Goal: Communication & Community: Answer question/provide support

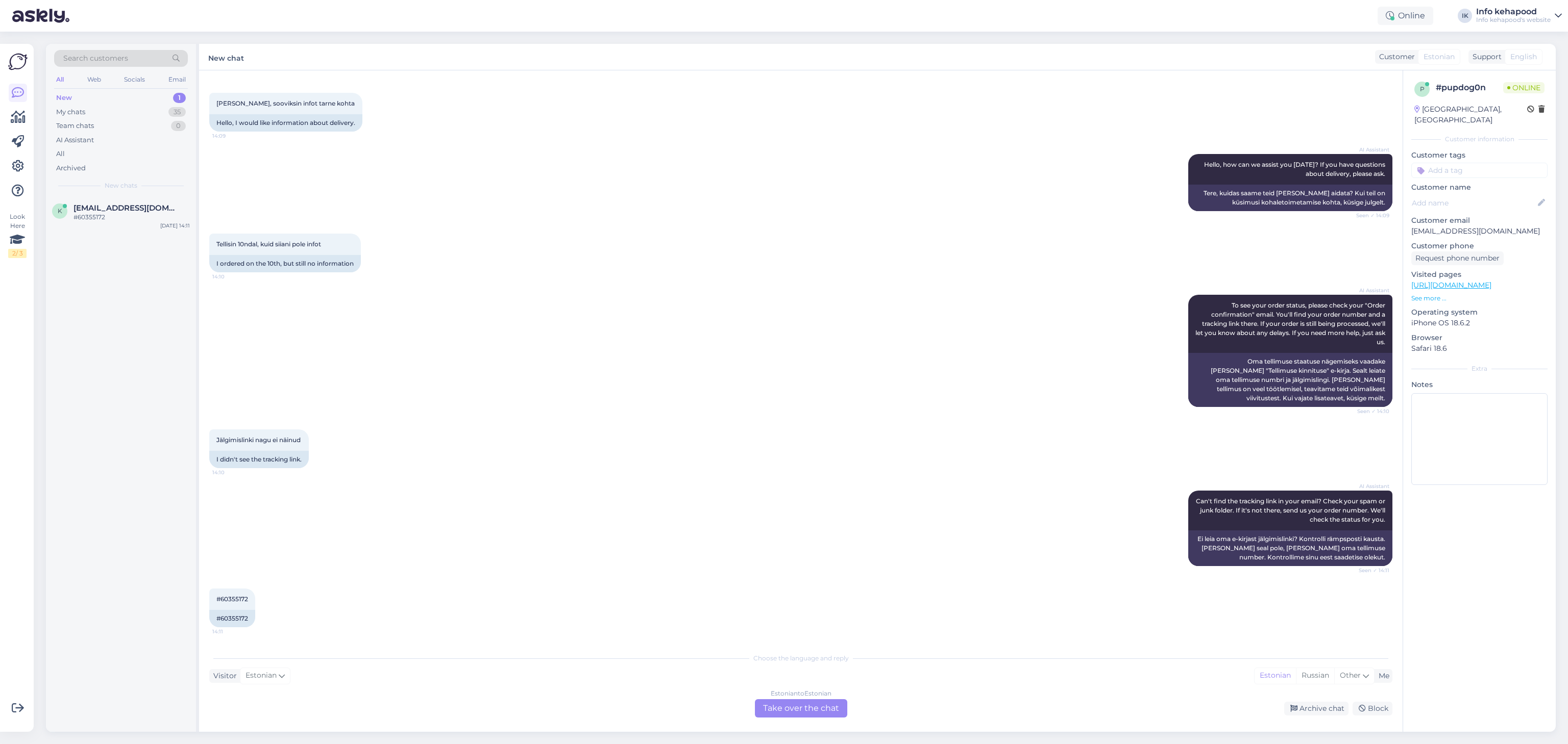
scroll to position [41, 0]
drag, startPoint x: 221, startPoint y: 598, endPoint x: 253, endPoint y: 597, distance: 32.0
click at [253, 328] on div "#60355172 14:11" at bounding box center [232, 600] width 46 height 21
copy span "60355172"
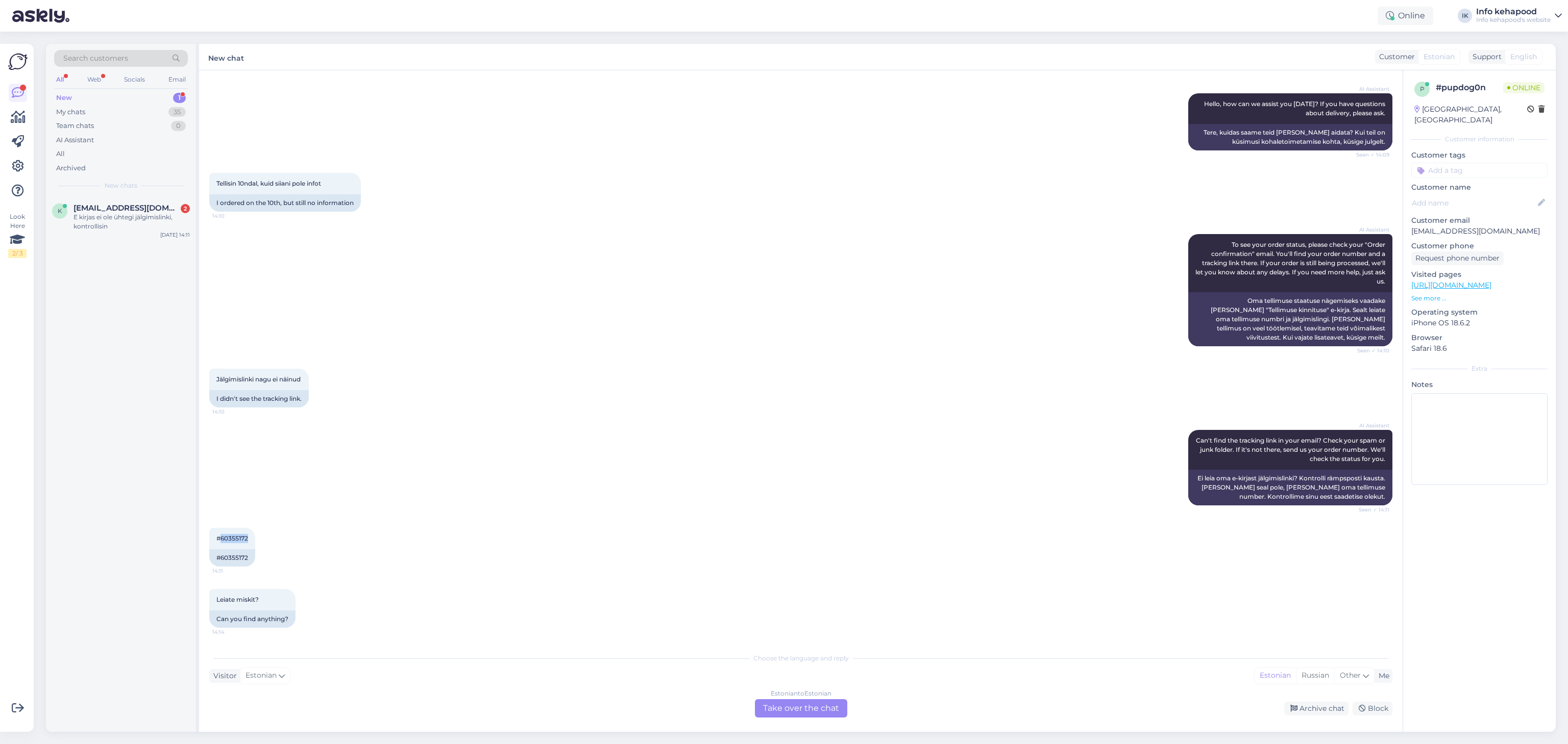
scroll to position [164, 0]
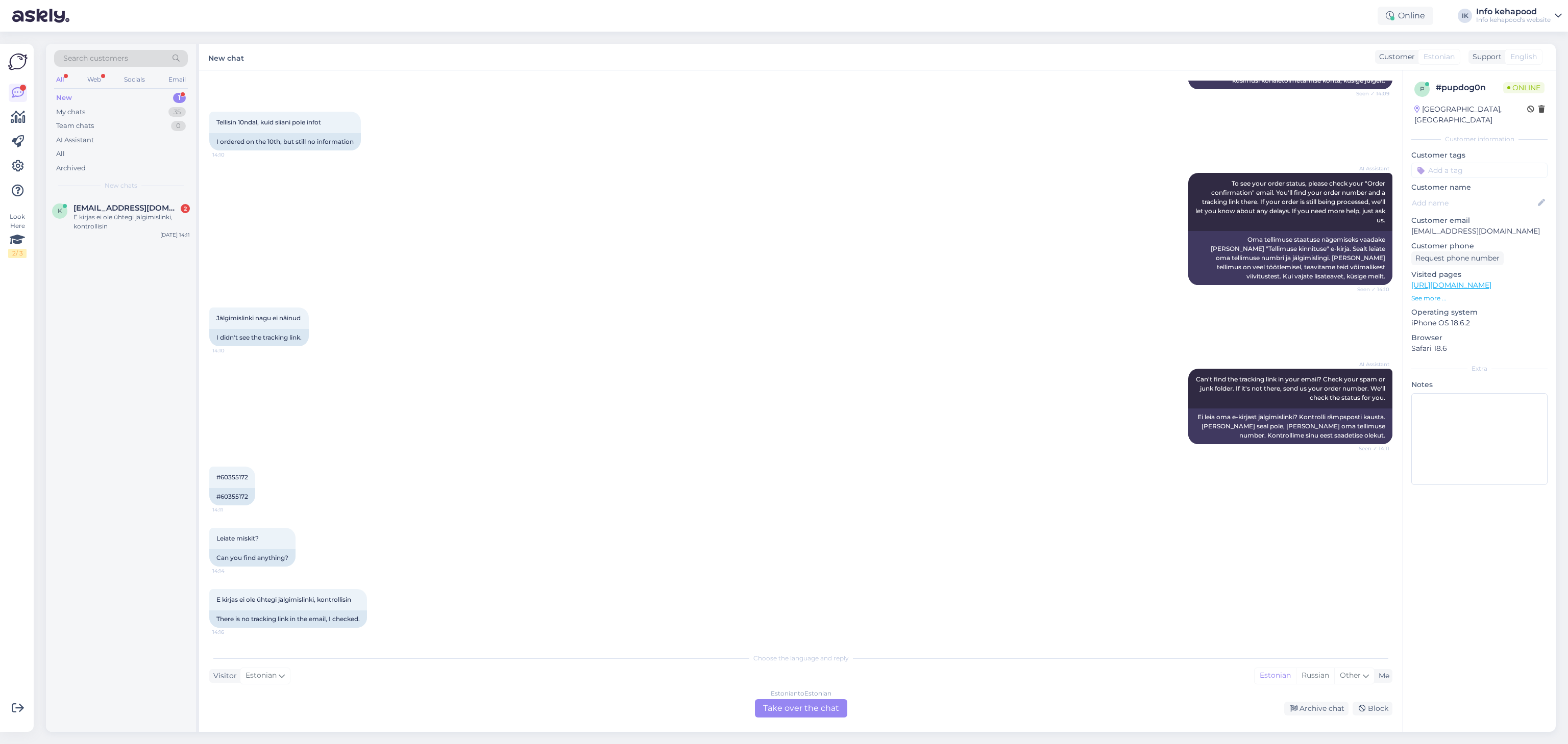
click at [819, 328] on div "Estonian to Estonian Take over the chat" at bounding box center [801, 708] width 92 height 19
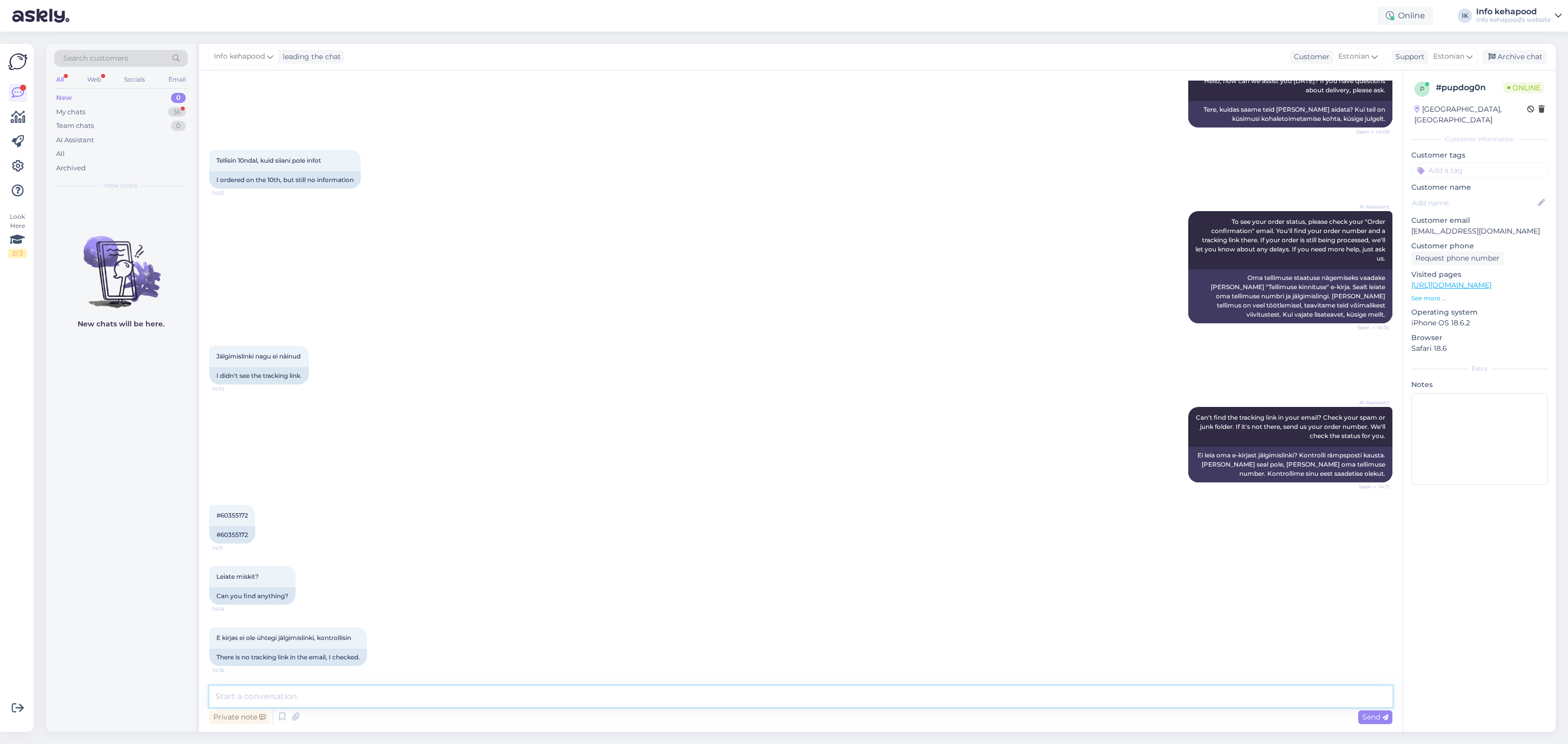
click at [482, 328] on textarea at bounding box center [800, 697] width 1183 height 21
paste textarea "Tere, Karolin! Täname Teid tellimuse 60355172 eest. Kahjuks on üks [PERSON_NAME…"
type textarea "Tere, Karolin! Täname Teid tellimuse 60355172 eest. Kahjuks on üks [PERSON_NAME…"
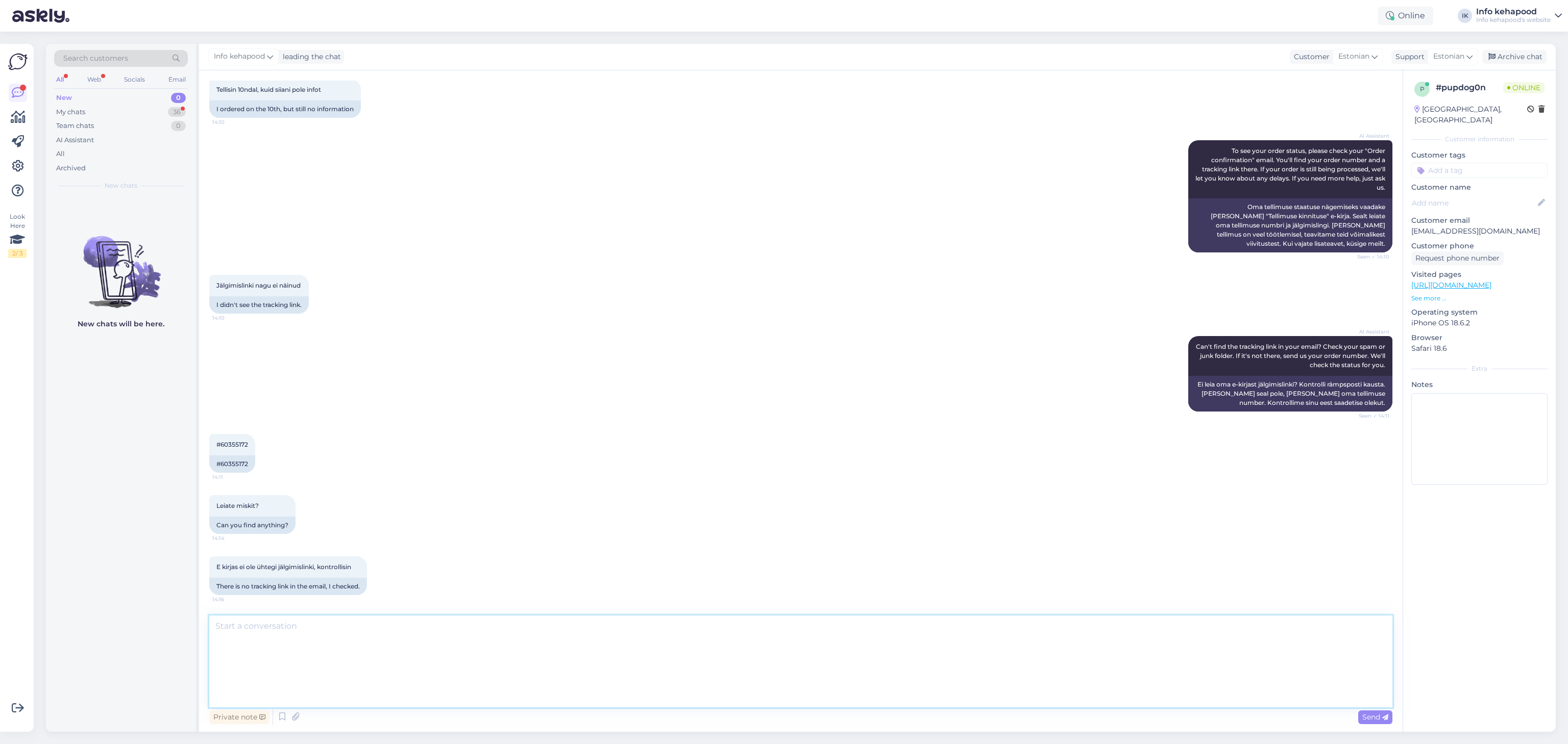
scroll to position [0, 0]
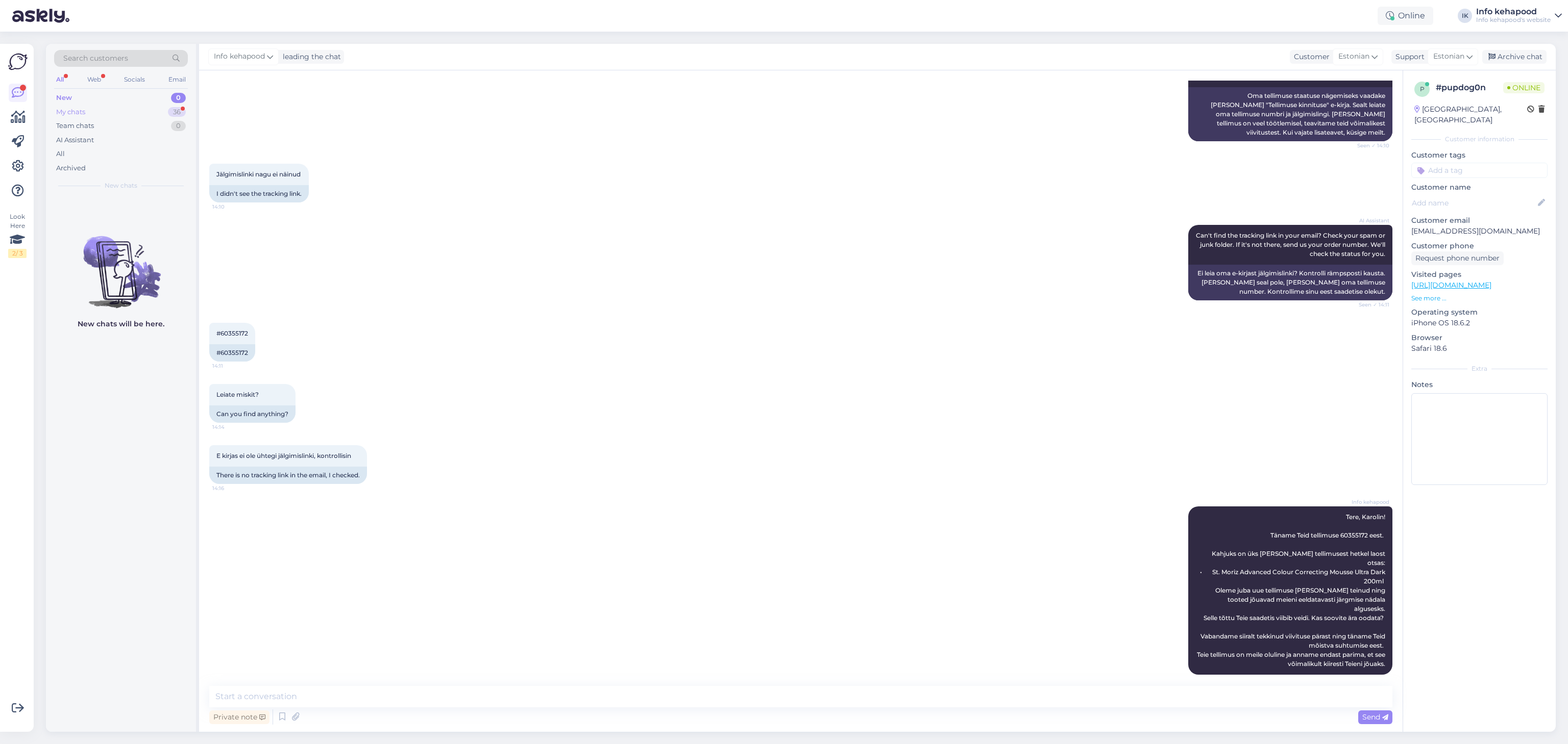
click at [120, 113] on div "My chats 36" at bounding box center [121, 112] width 134 height 14
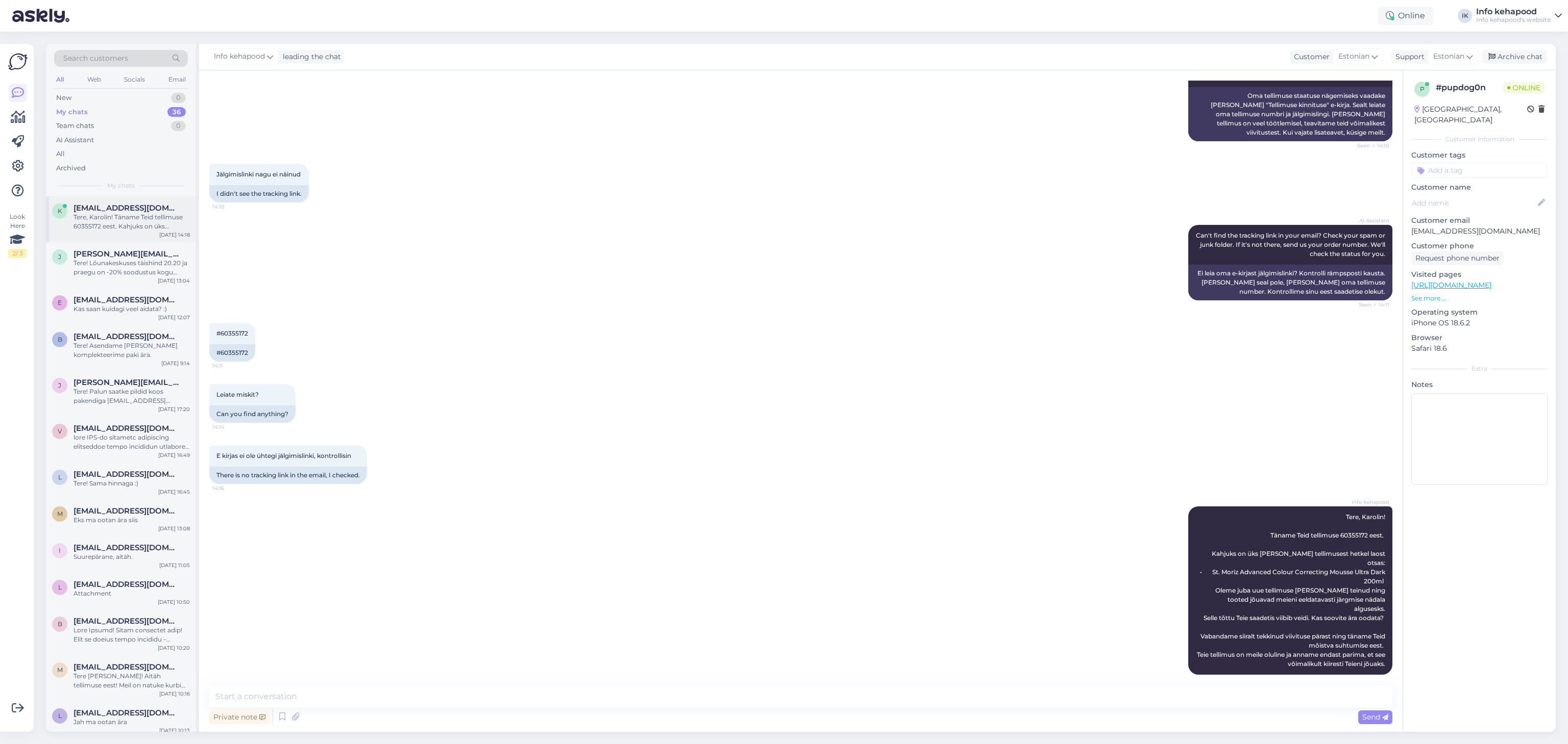
click at [135, 226] on div "Tere, Karolin! Täname Teid tellimuse 60355172 eest. Kahjuks on üks [PERSON_NAME…" at bounding box center [131, 222] width 116 height 19
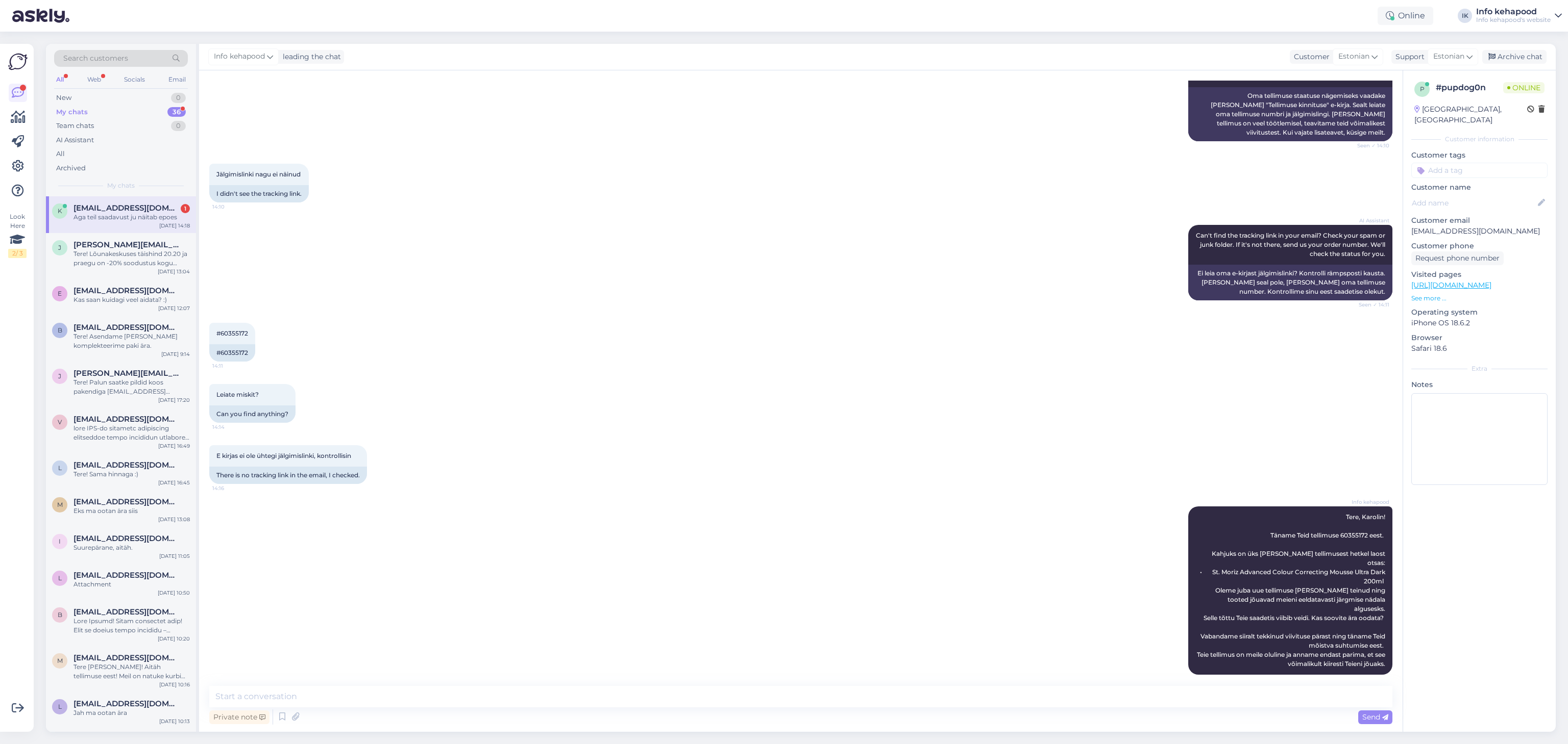
scroll to position [351, 0]
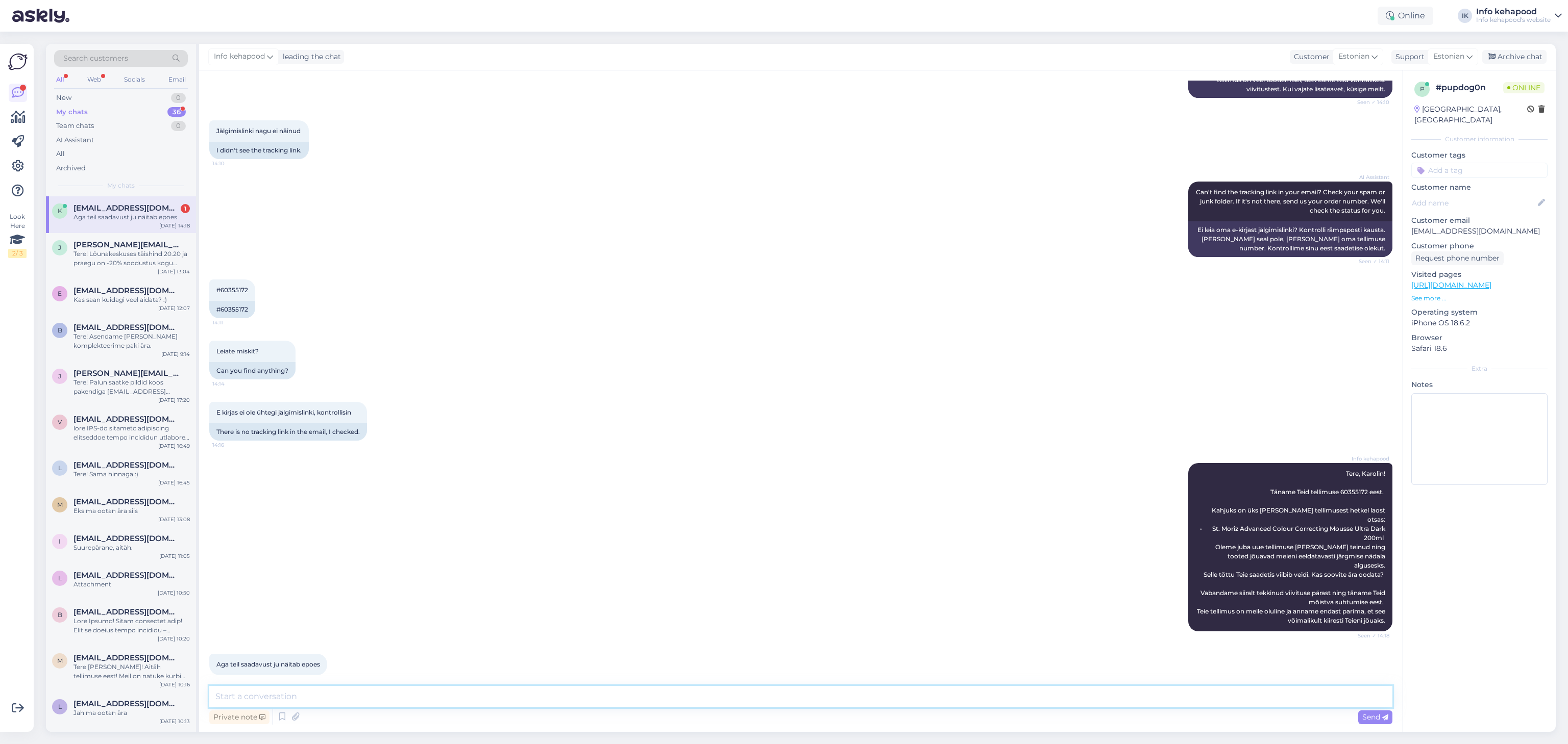
click at [343, 328] on textarea at bounding box center [800, 697] width 1183 height 21
type textarea "Kahjuks [PERSON_NAME] tõttu ei näita"
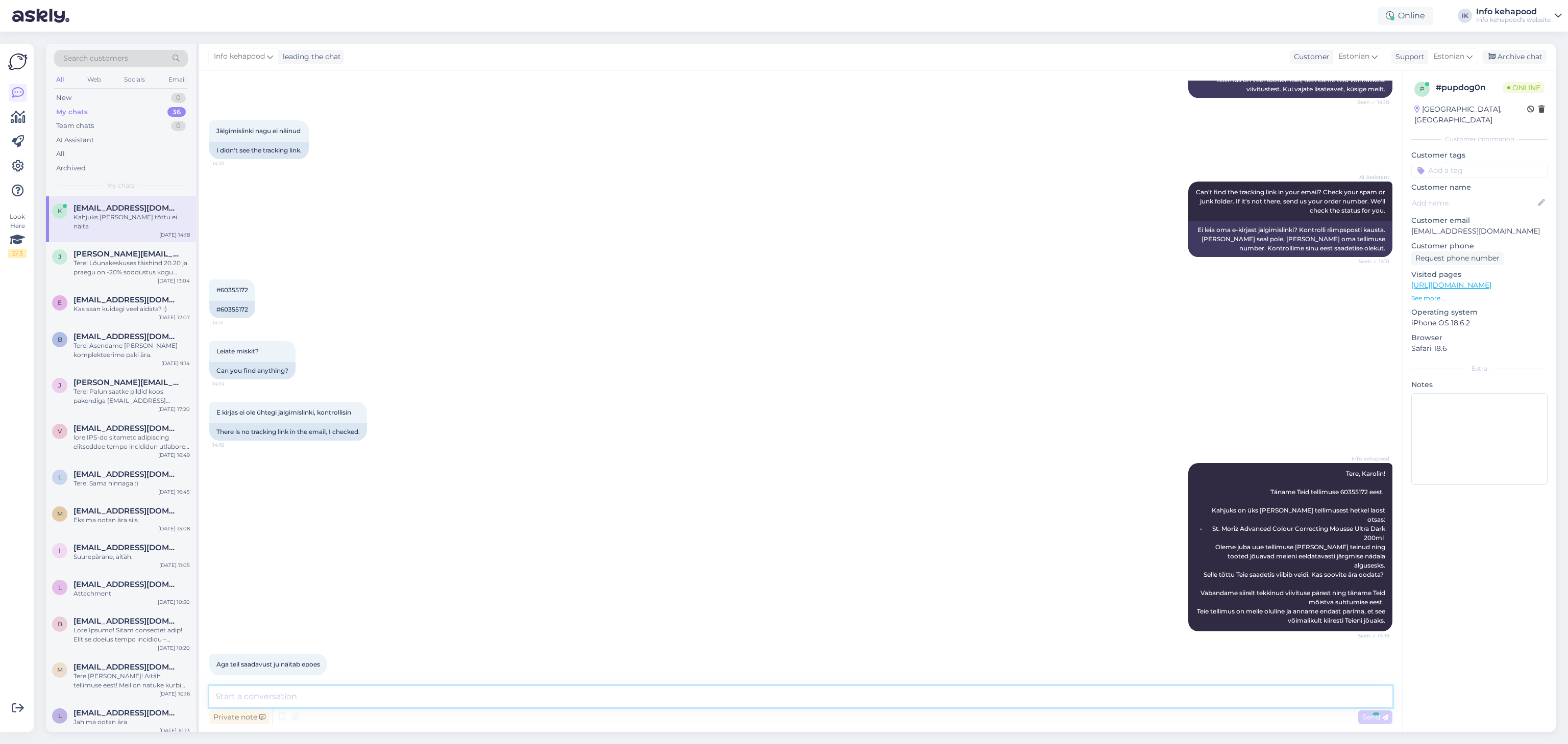
scroll to position [395, 0]
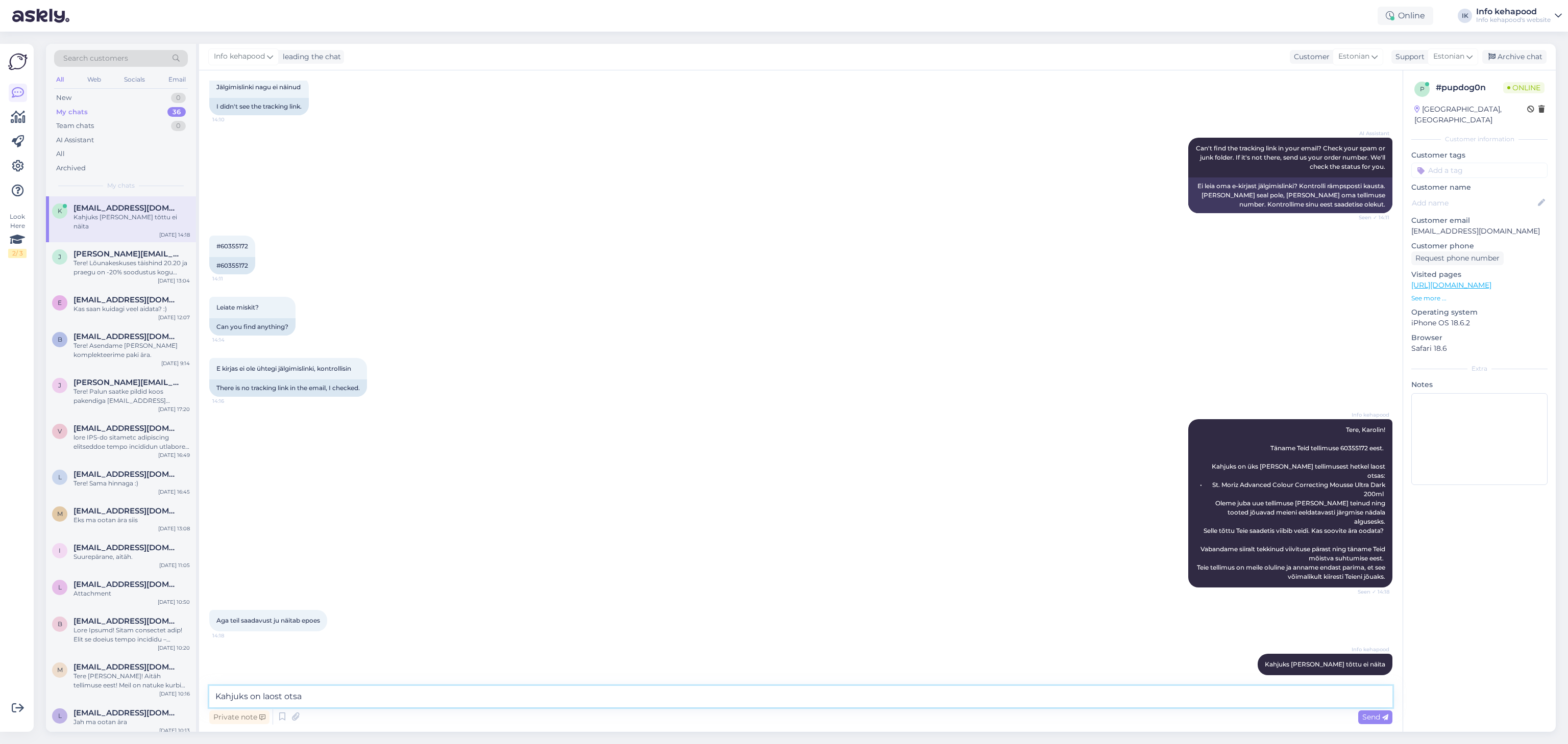
type textarea "Kahjuks on laost otsas"
